Goal: Task Accomplishment & Management: Complete application form

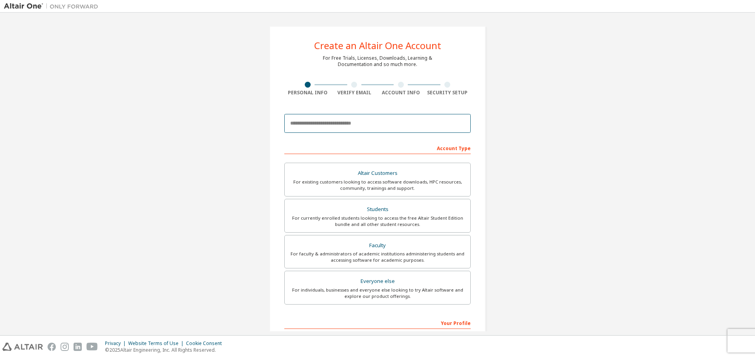
click at [351, 124] on input "email" at bounding box center [377, 123] width 186 height 19
click at [375, 125] on input "email" at bounding box center [377, 123] width 186 height 19
paste input "**********"
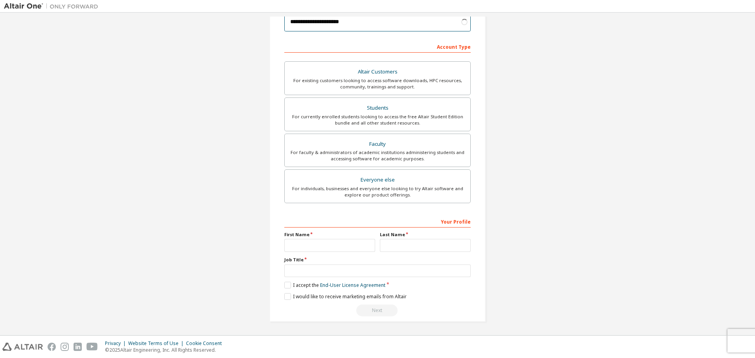
type input "**********"
click at [331, 239] on input "text" at bounding box center [329, 245] width 91 height 13
type input "*****"
click at [429, 248] on input "text" at bounding box center [425, 245] width 91 height 13
type input "*****"
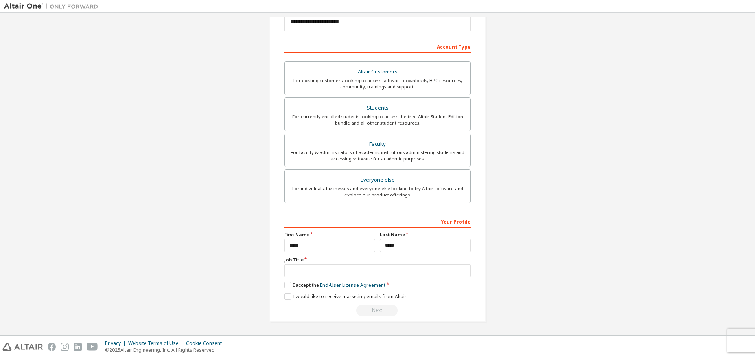
click at [334, 264] on div "Job Title" at bounding box center [377, 267] width 186 height 20
click at [333, 268] on input "text" at bounding box center [377, 271] width 186 height 13
type input "*******"
click at [296, 284] on label "I accept the End-User License Agreement" at bounding box center [334, 285] width 101 height 7
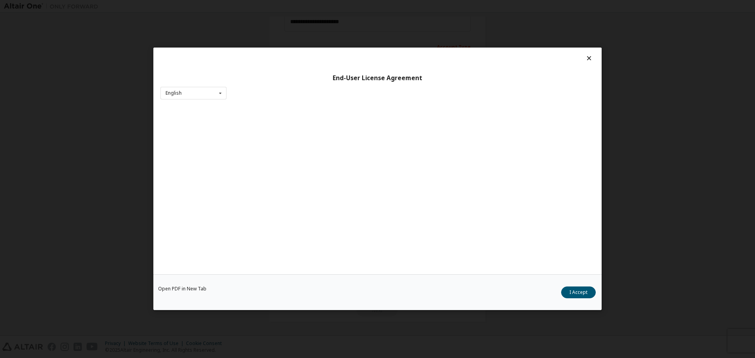
click at [300, 297] on div "Open PDF in New Tab I Accept" at bounding box center [377, 293] width 448 height 36
click at [197, 96] on div "English English Chinese French German Japanese Korean Portuguese" at bounding box center [193, 93] width 66 height 13
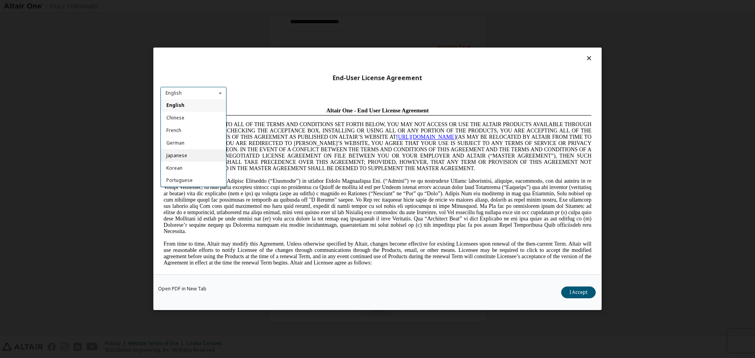
scroll to position [0, 0]
click at [198, 107] on div "English" at bounding box center [193, 105] width 65 height 13
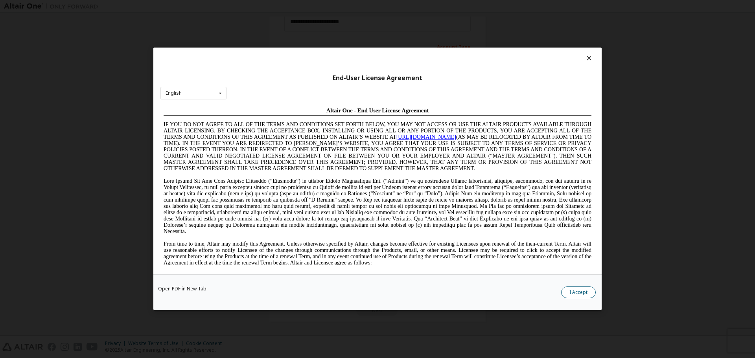
click at [575, 291] on button "I Accept" at bounding box center [578, 293] width 35 height 12
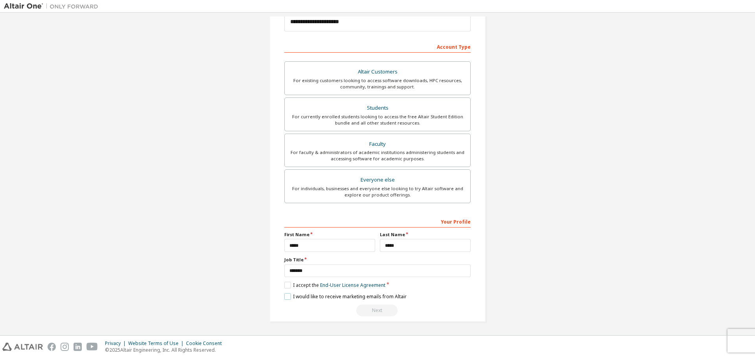
click at [284, 298] on label "I would like to receive marketing emails from Altair" at bounding box center [345, 296] width 122 height 7
click at [286, 297] on label "I would like to receive marketing emails from Altair" at bounding box center [345, 296] width 122 height 7
click at [377, 308] on div "Next" at bounding box center [377, 311] width 186 height 12
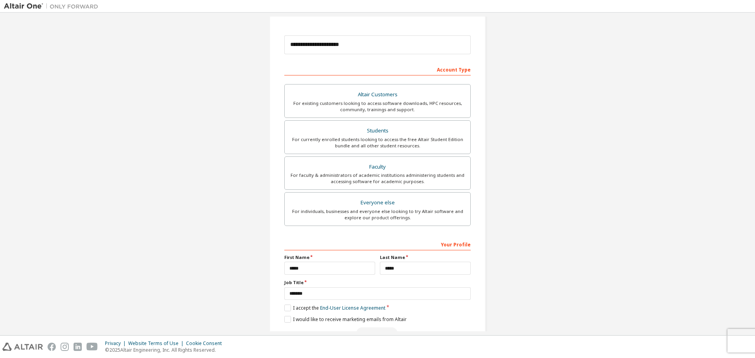
scroll to position [101, 0]
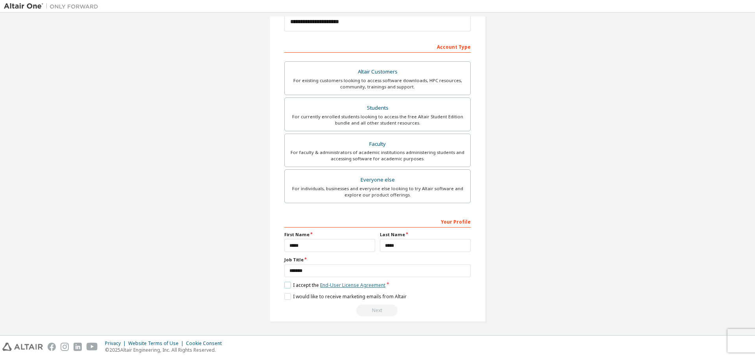
click at [358, 288] on link "End-User License Agreement" at bounding box center [352, 285] width 65 height 7
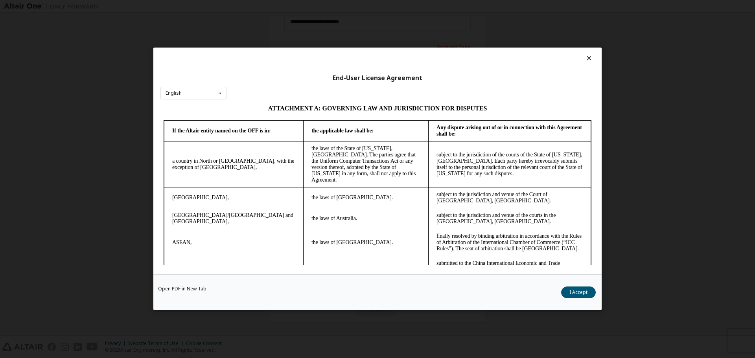
scroll to position [1993, 0]
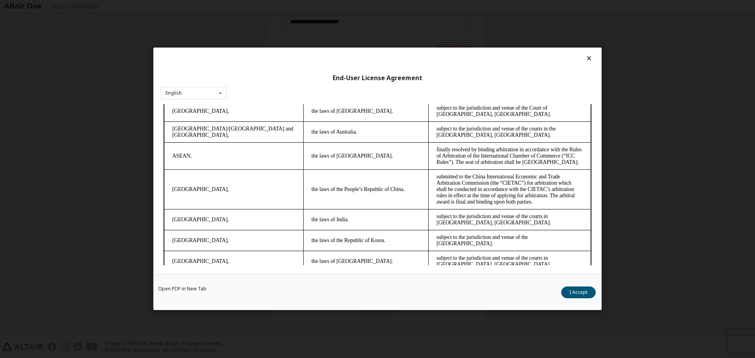
click at [590, 292] on button "I Accept" at bounding box center [578, 293] width 35 height 12
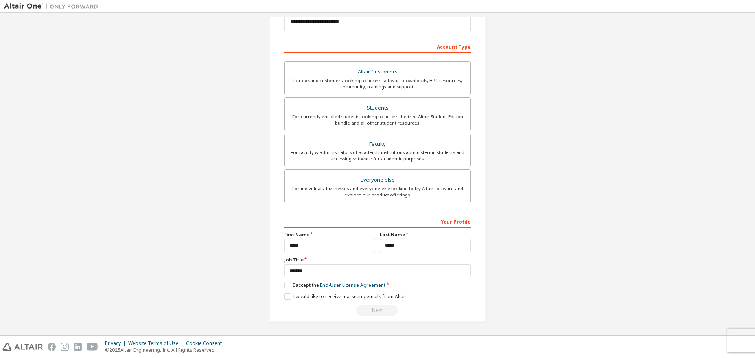
click at [563, 358] on html "**********" at bounding box center [377, 179] width 755 height 358
drag, startPoint x: 373, startPoint y: 313, endPoint x: 364, endPoint y: 309, distance: 10.1
click at [372, 312] on div "Next" at bounding box center [377, 311] width 186 height 12
click at [369, 310] on div "Next" at bounding box center [377, 311] width 186 height 12
click at [298, 297] on label "I would like to receive marketing emails from Altair" at bounding box center [345, 296] width 122 height 7
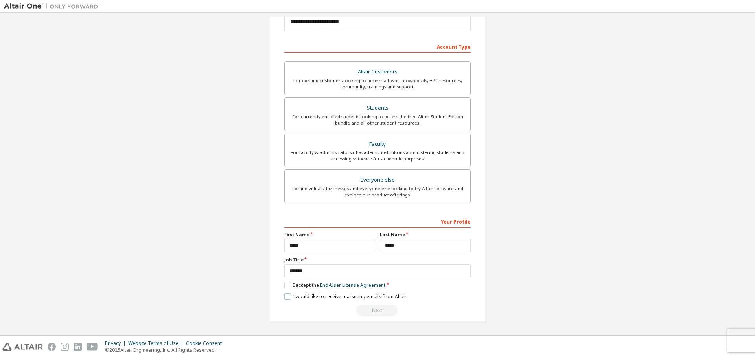
click at [298, 298] on label "I would like to receive marketing emails from Altair" at bounding box center [345, 296] width 122 height 7
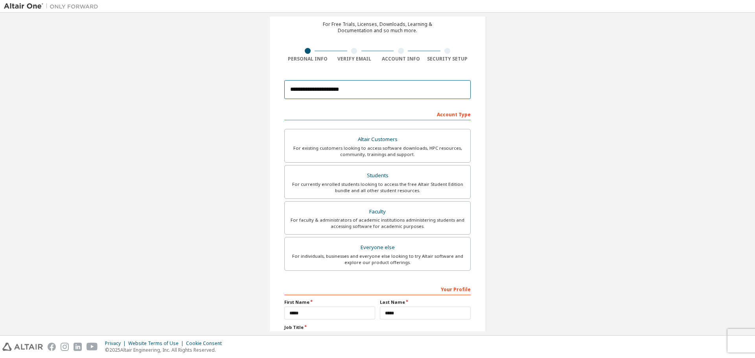
click at [459, 86] on input "**********" at bounding box center [377, 89] width 186 height 19
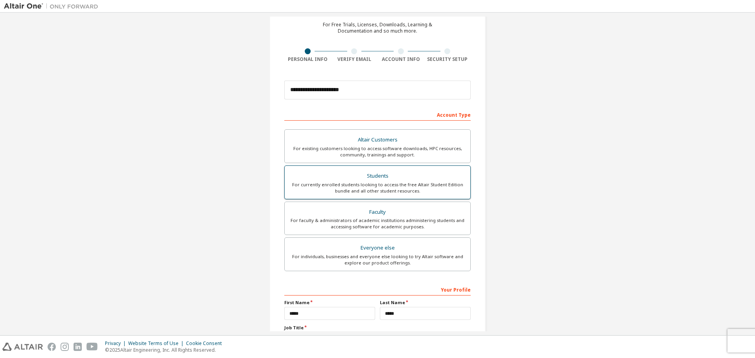
click at [318, 174] on div "Students" at bounding box center [377, 176] width 176 height 11
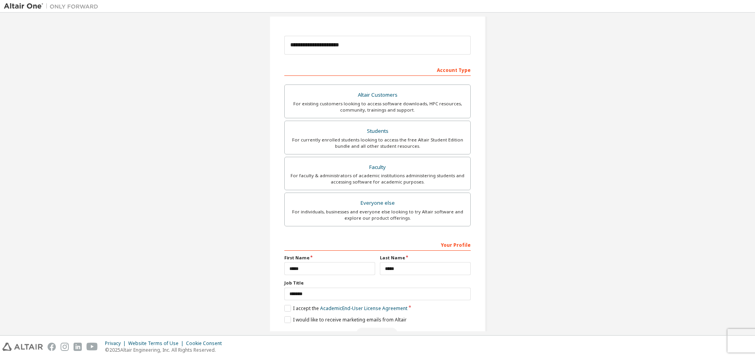
scroll to position [101, 0]
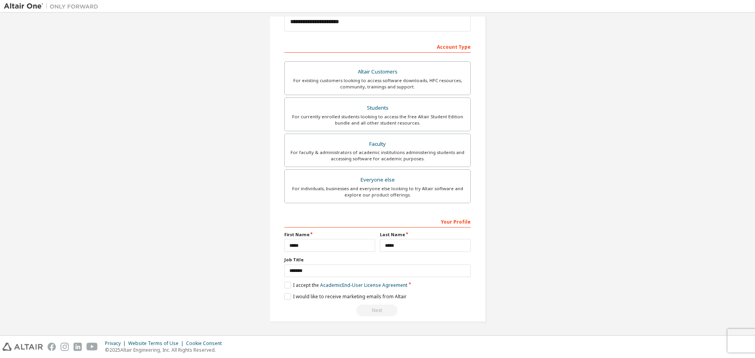
click at [381, 309] on div "Next" at bounding box center [377, 311] width 186 height 12
click at [284, 287] on label "I accept the Academic End-User License Agreement" at bounding box center [345, 285] width 123 height 7
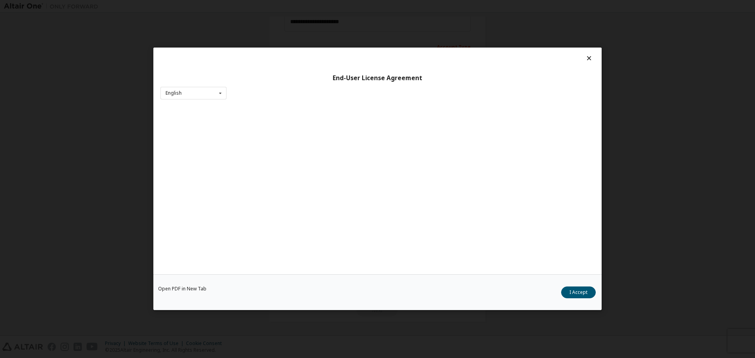
click at [574, 291] on button "I Accept" at bounding box center [578, 293] width 35 height 12
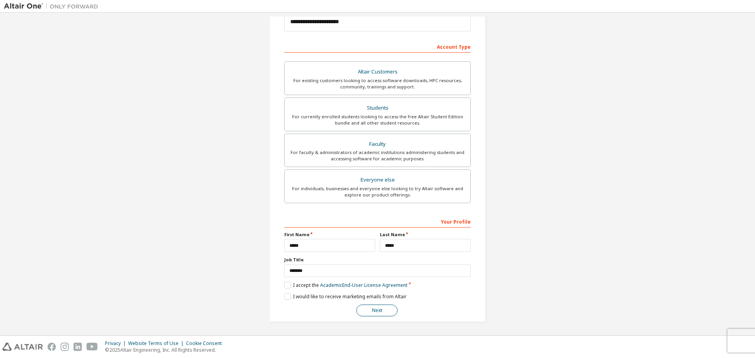
click at [377, 311] on button "Next" at bounding box center [376, 311] width 41 height 12
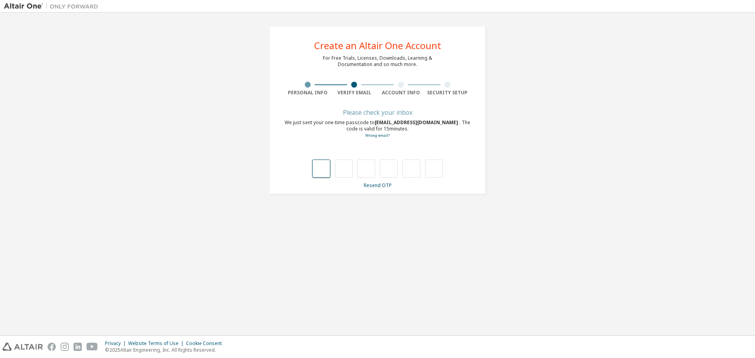
type input "*"
click at [344, 171] on input "*" at bounding box center [344, 169] width 18 height 18
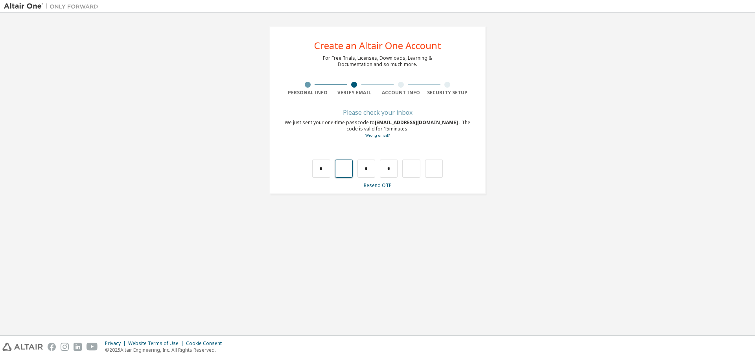
type input "*"
drag, startPoint x: 345, startPoint y: 171, endPoint x: 394, endPoint y: 162, distance: 49.2
click at [353, 169] on div "* * * *" at bounding box center [377, 169] width 131 height 18
click at [393, 171] on input "*" at bounding box center [389, 169] width 18 height 18
click at [343, 165] on input "text" at bounding box center [344, 169] width 18 height 18
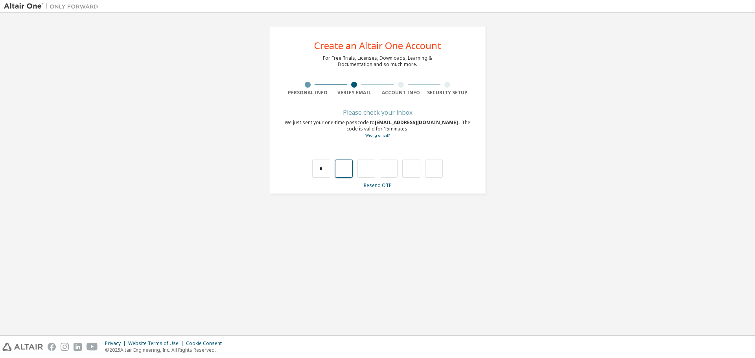
type input "*"
click at [365, 171] on input "*" at bounding box center [366, 169] width 18 height 18
click at [369, 170] on input "*" at bounding box center [366, 169] width 18 height 18
click at [364, 167] on input "text" at bounding box center [366, 169] width 18 height 18
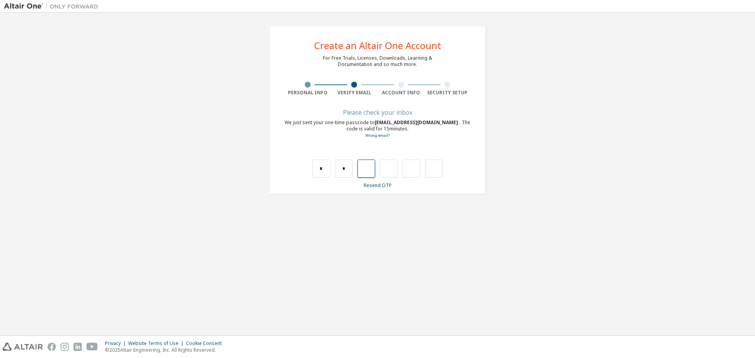
type input "*"
click at [389, 172] on input "*" at bounding box center [389, 169] width 18 height 18
click at [389, 172] on input "text" at bounding box center [389, 169] width 18 height 18
type input "*"
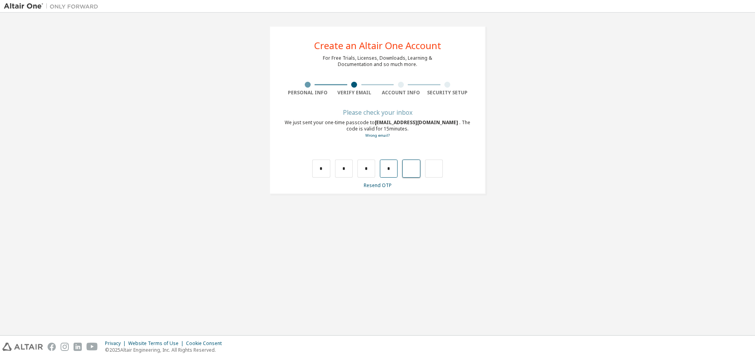
type input "*"
click at [414, 168] on input "*" at bounding box center [411, 169] width 18 height 18
click at [435, 168] on input "text" at bounding box center [434, 169] width 18 height 18
type input "*"
drag, startPoint x: 322, startPoint y: 172, endPoint x: 318, endPoint y: 172, distance: 4.0
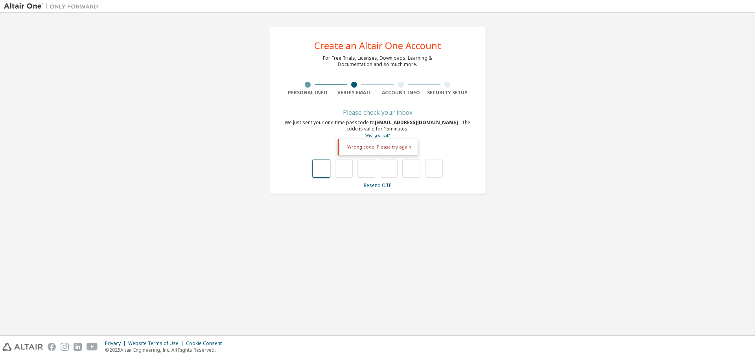
click at [320, 172] on input "text" at bounding box center [321, 169] width 18 height 18
click at [412, 170] on input "text" at bounding box center [411, 169] width 18 height 18
type input "*"
click at [327, 169] on input "text" at bounding box center [321, 169] width 18 height 18
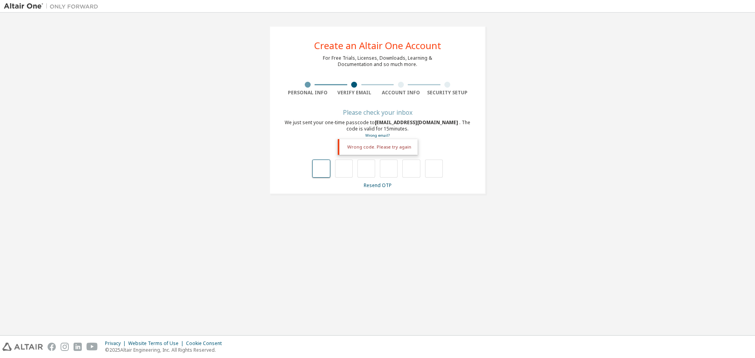
type input "*"
click at [327, 170] on input "*" at bounding box center [321, 169] width 18 height 18
type input "*"
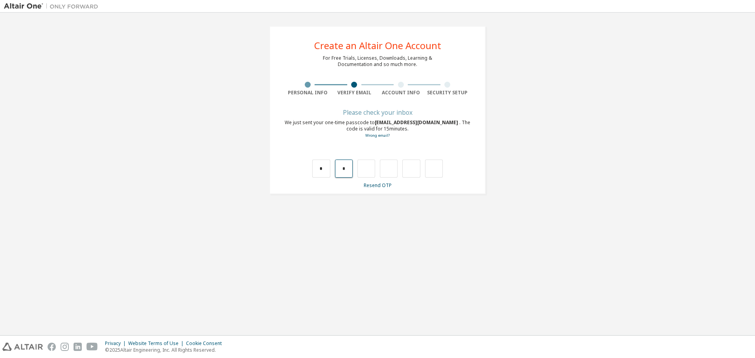
click at [350, 169] on input "*" at bounding box center [344, 169] width 18 height 18
click at [350, 169] on input "text" at bounding box center [344, 169] width 18 height 18
type input "*"
click at [368, 171] on input "*" at bounding box center [366, 169] width 18 height 18
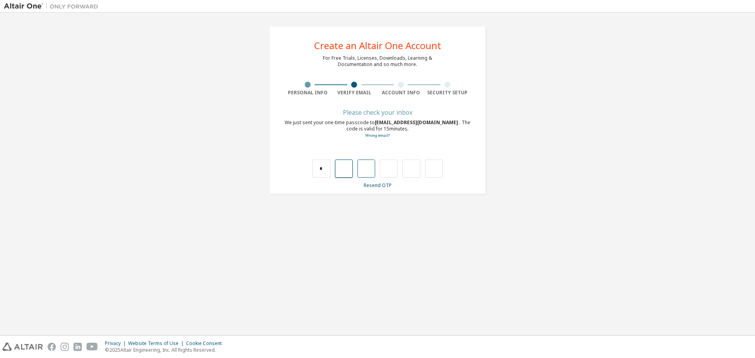
type input "*"
click at [388, 169] on input "*" at bounding box center [389, 169] width 18 height 18
click at [394, 171] on input "*" at bounding box center [389, 169] width 18 height 18
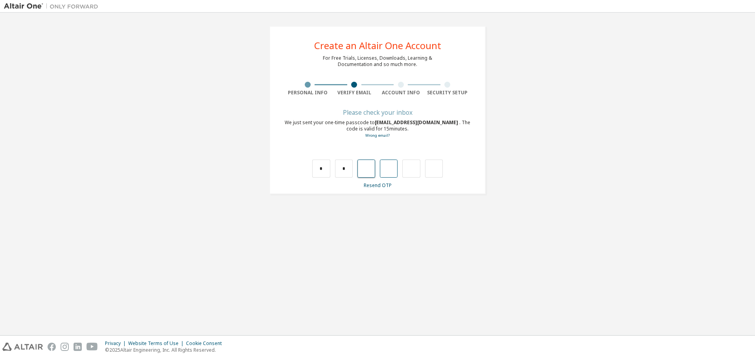
type input "*"
click at [413, 170] on input "*" at bounding box center [411, 169] width 18 height 18
type input "*"
